Goal: Find specific page/section: Find specific page/section

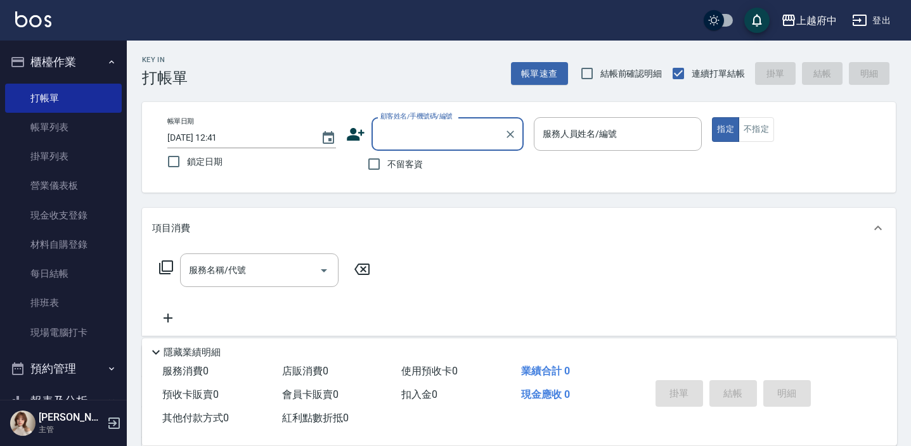
scroll to position [171, 0]
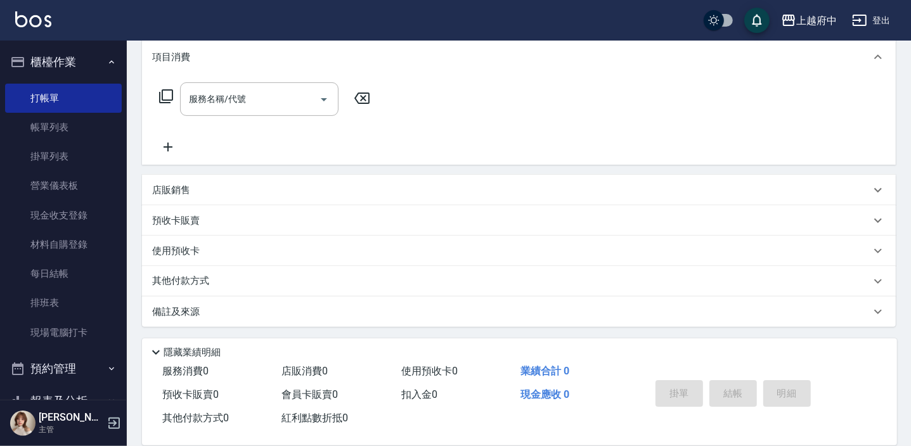
click at [183, 184] on p "店販銷售" at bounding box center [171, 190] width 38 height 13
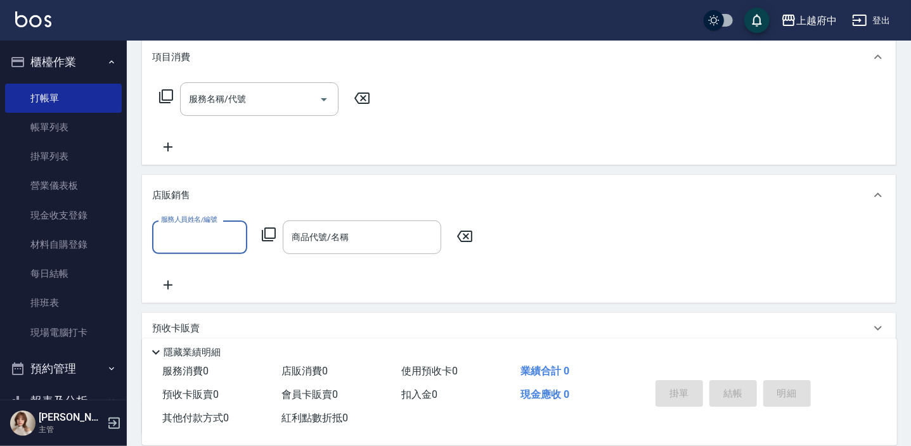
scroll to position [0, 0]
click at [373, 233] on input "商品代號/名稱" at bounding box center [362, 237] width 147 height 22
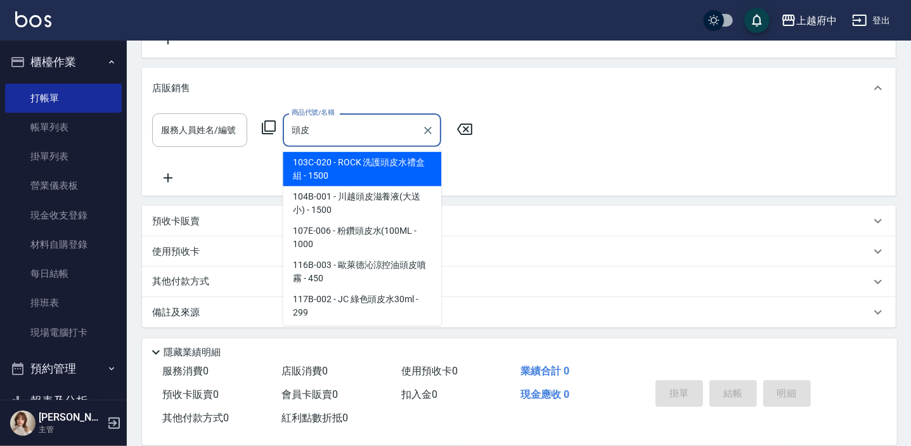
scroll to position [279, 0]
type input "頭"
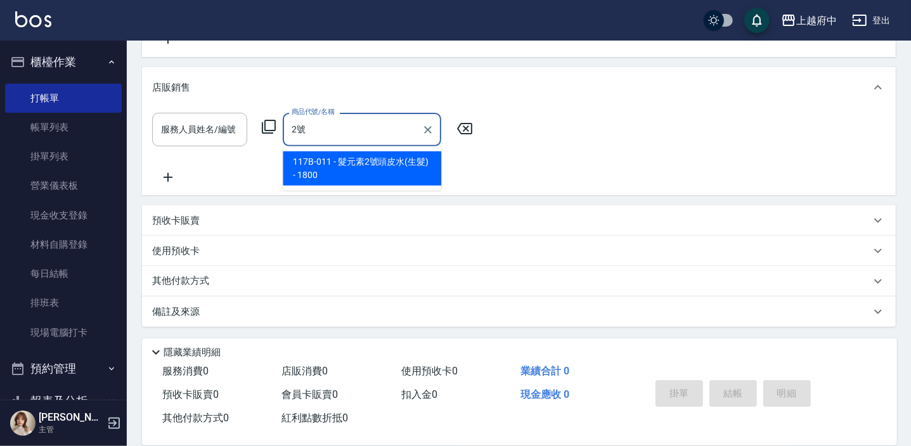
type input "2"
type input "3"
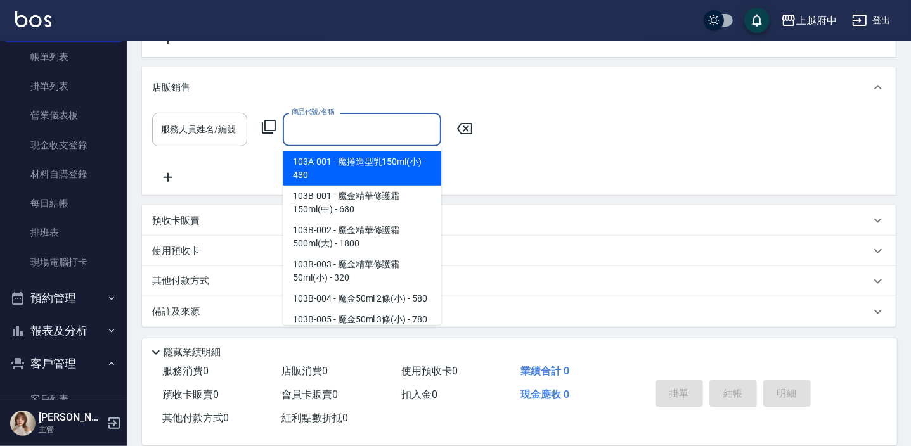
scroll to position [230, 0]
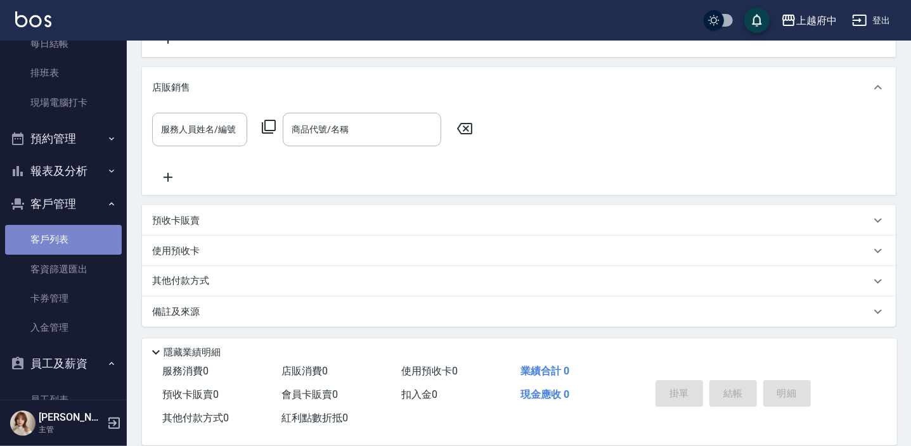
click at [67, 232] on link "客戶列表" at bounding box center [63, 239] width 117 height 29
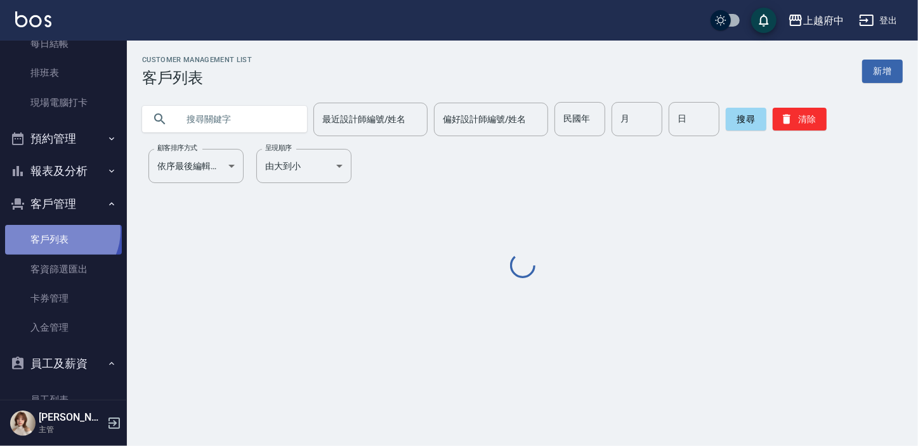
click at [58, 231] on link "客戶列表" at bounding box center [63, 239] width 117 height 29
click at [240, 120] on input "text" at bounding box center [237, 119] width 119 height 34
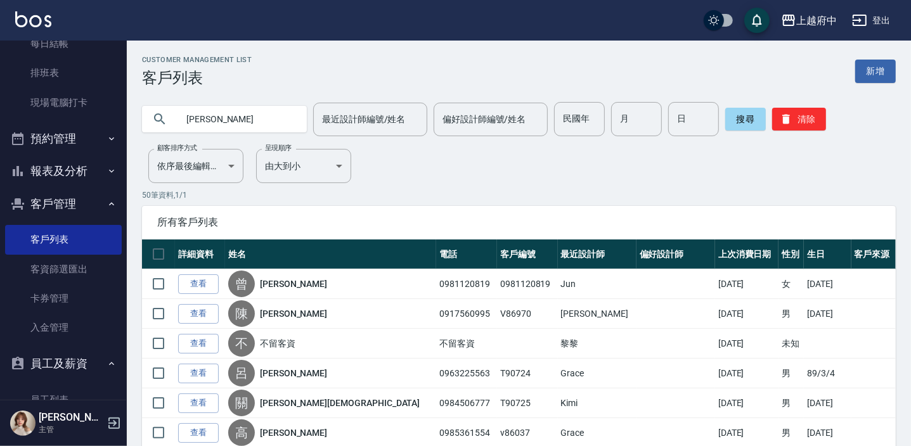
type input "[PERSON_NAME]"
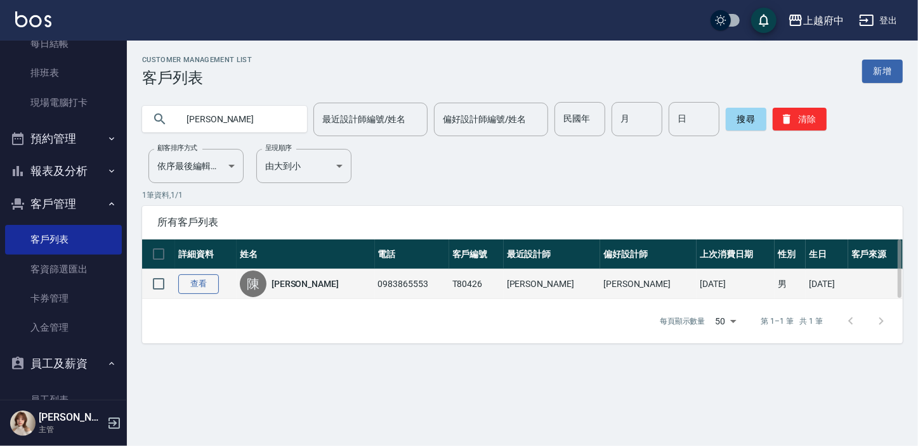
click at [197, 287] on link "查看" at bounding box center [198, 285] width 41 height 20
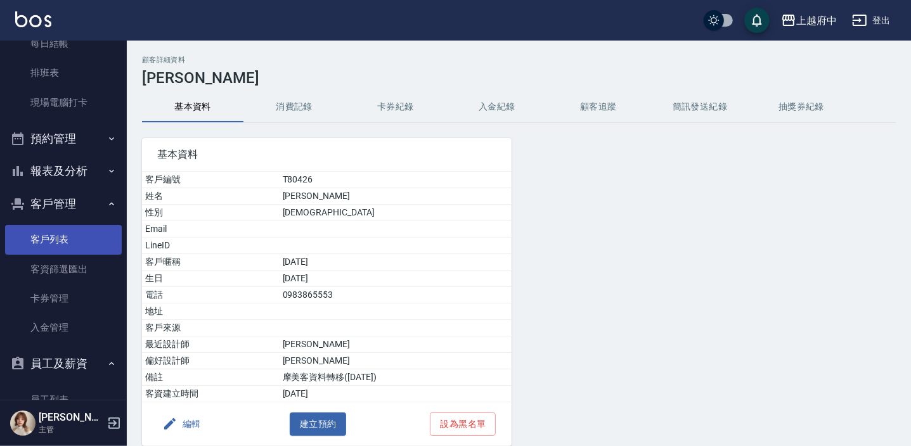
click at [55, 230] on link "客戶列表" at bounding box center [63, 239] width 117 height 29
